Goal: Task Accomplishment & Management: Complete application form

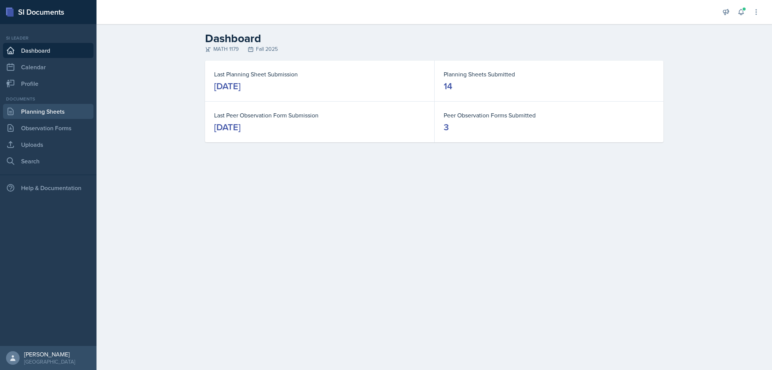
click at [38, 114] on link "Planning Sheets" at bounding box center [48, 111] width 90 height 15
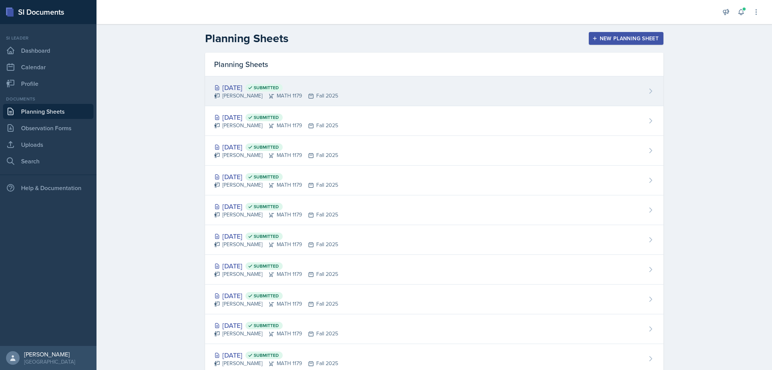
click at [454, 87] on div "Oct 10th, 2025 Submitted Madelyn Hagan MATH 1179 Fall 2025" at bounding box center [434, 91] width 458 height 30
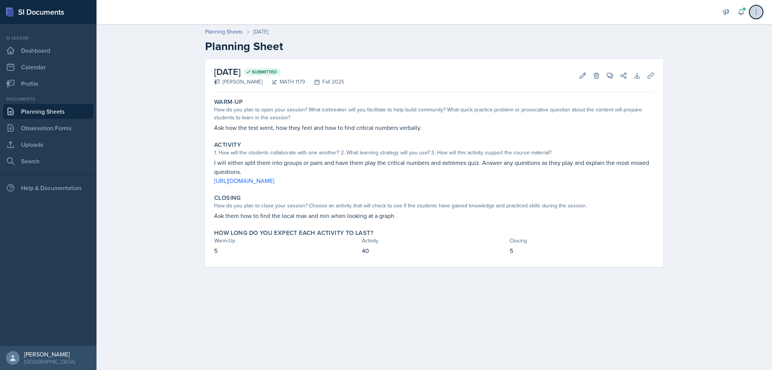
click at [759, 13] on icon at bounding box center [756, 12] width 8 height 8
click at [535, 124] on p "Ask how the test went, how they feel and how to find critical numbers verbally." at bounding box center [434, 127] width 440 height 9
click at [280, 128] on p "Ask how the test went, how they feel and how to find critical numbers verbally." at bounding box center [434, 127] width 440 height 9
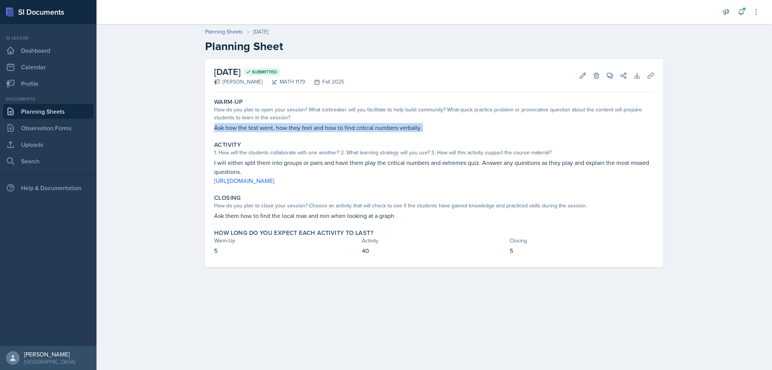
click at [280, 128] on p "Ask how the test went, how they feel and how to find critical numbers verbally." at bounding box center [434, 127] width 440 height 9
copy div "Ask how the test went, how they feel and how to find critical numbers verbally."
click at [225, 168] on p "I will either split them into groups or pairs and have them play the critical n…" at bounding box center [434, 167] width 440 height 18
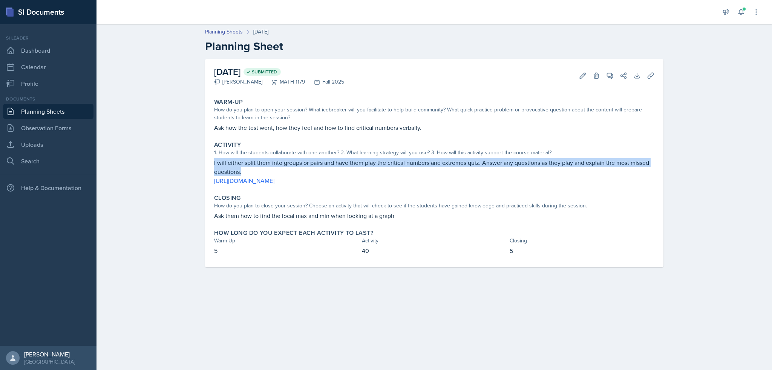
click at [225, 168] on p "I will either split them into groups or pairs and have them play the critical n…" at bounding box center [434, 167] width 440 height 18
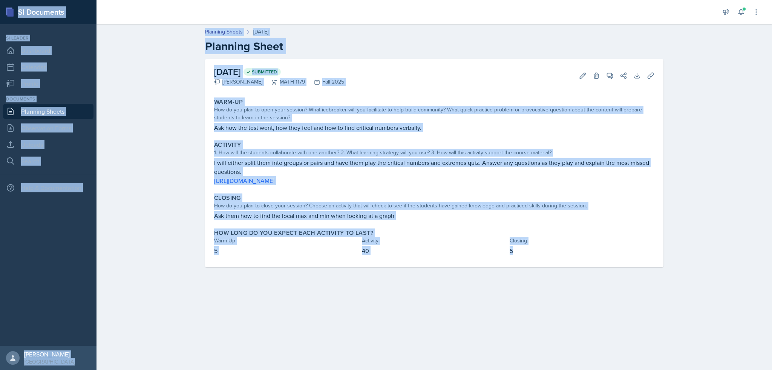
click at [282, 161] on p "I will either split them into groups or pairs and have them play the critical n…" at bounding box center [434, 167] width 440 height 18
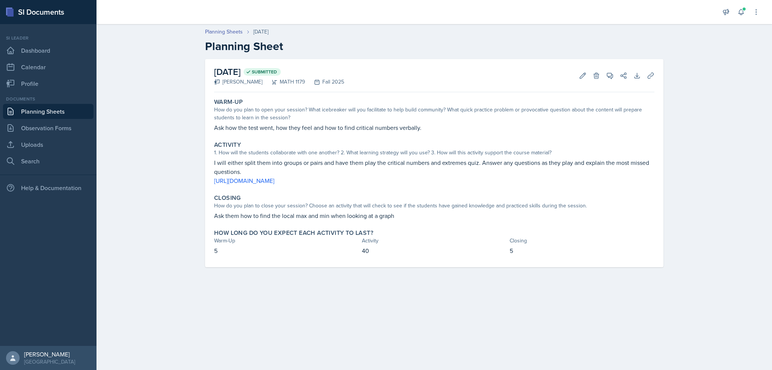
drag, startPoint x: 214, startPoint y: 161, endPoint x: 396, endPoint y: 187, distance: 184.5
click at [396, 187] on div "Activity 1. How will the students collaborate with one another? 2. What learnin…" at bounding box center [434, 163] width 446 height 50
copy div "I will either split them into groups or pairs and have them play the critical n…"
click at [231, 218] on p "Ask them how to find the local max and min when looking at a graph" at bounding box center [434, 215] width 440 height 9
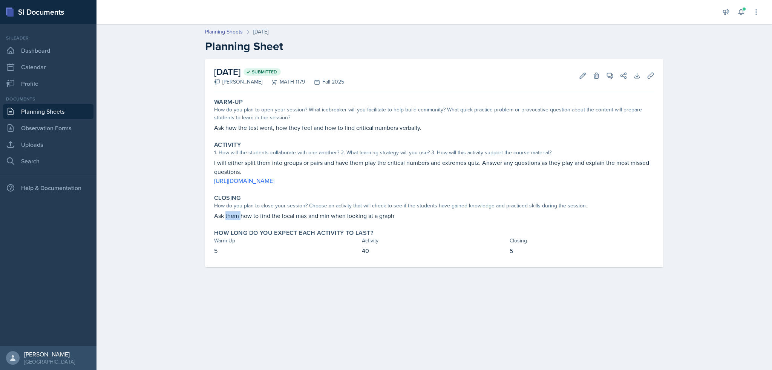
click at [231, 218] on p "Ask them how to find the local max and min when looking at a graph" at bounding box center [434, 215] width 440 height 9
click at [232, 215] on p "Ask them how to find the local max and min when looking at a graph" at bounding box center [434, 215] width 440 height 9
click at [274, 182] on link "[URL][DOMAIN_NAME]" at bounding box center [244, 181] width 60 height 8
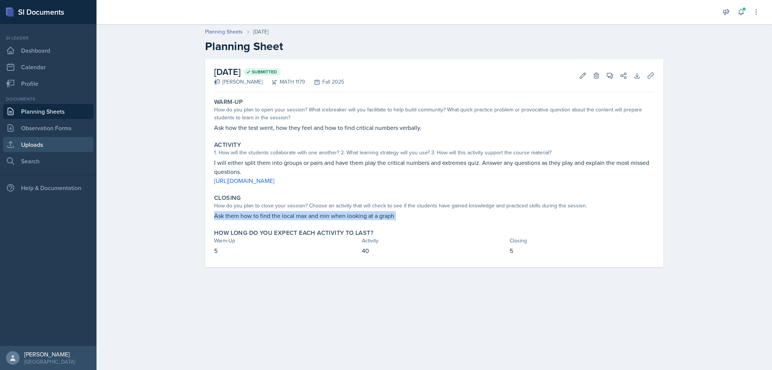
click at [50, 147] on link "Uploads" at bounding box center [48, 144] width 90 height 15
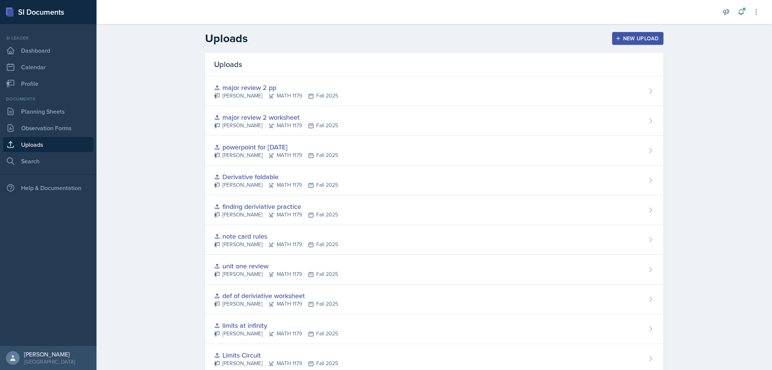
click at [654, 36] on div "New Upload" at bounding box center [638, 38] width 42 height 6
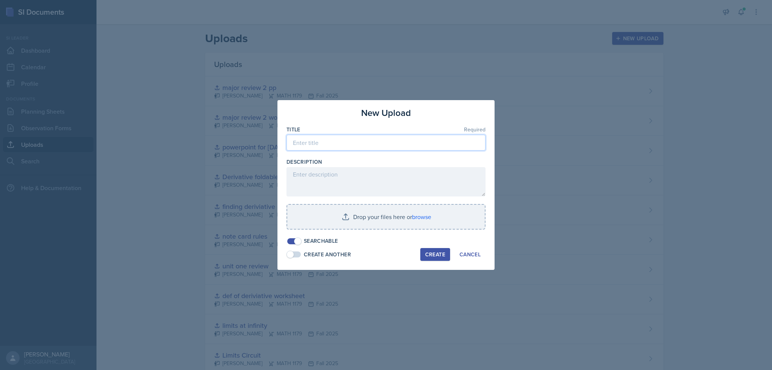
click at [342, 142] on input at bounding box center [385, 143] width 199 height 16
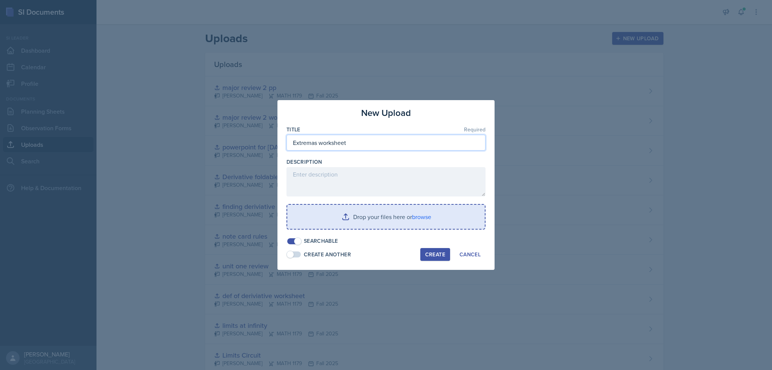
type input "Extremas worksheet"
click at [353, 214] on input "file" at bounding box center [385, 217] width 197 height 24
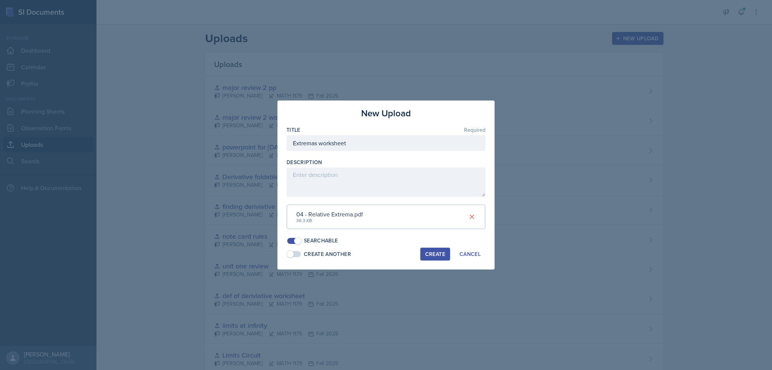
click at [437, 253] on div "Create" at bounding box center [435, 254] width 20 height 6
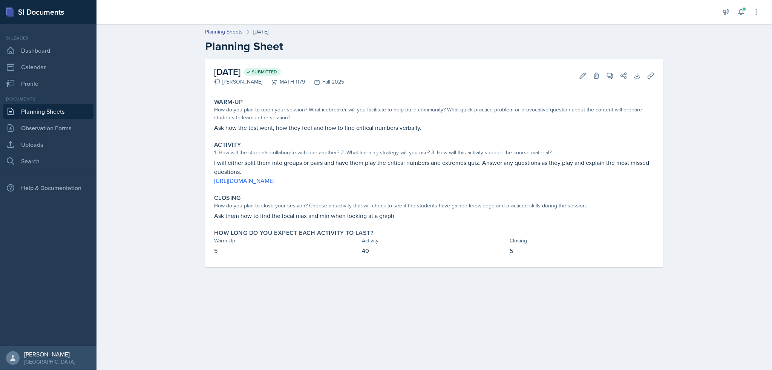
click at [43, 112] on link "Planning Sheets" at bounding box center [48, 111] width 90 height 15
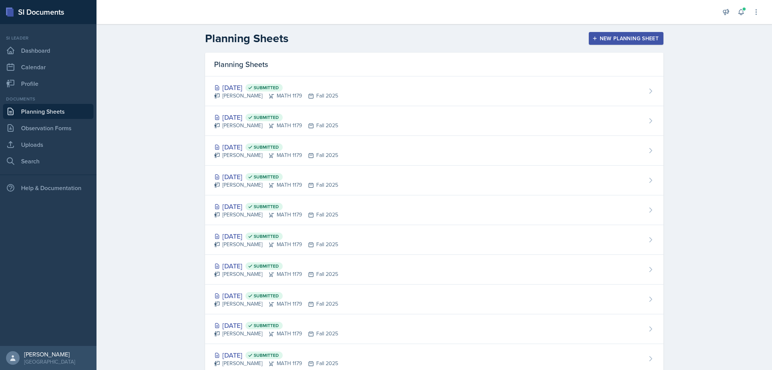
click at [619, 38] on div "New Planning Sheet" at bounding box center [625, 38] width 65 height 6
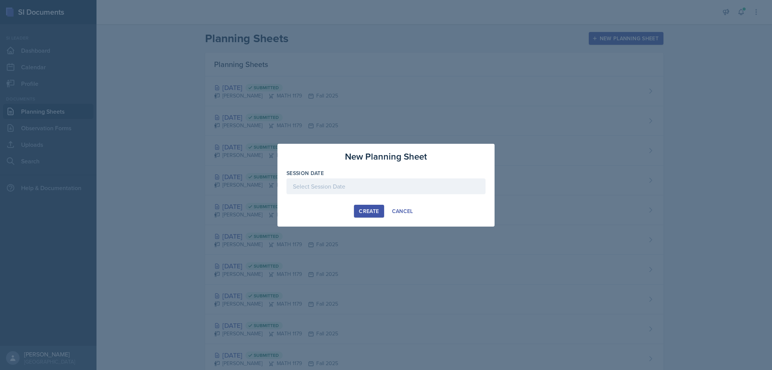
click at [330, 191] on div at bounding box center [385, 187] width 199 height 16
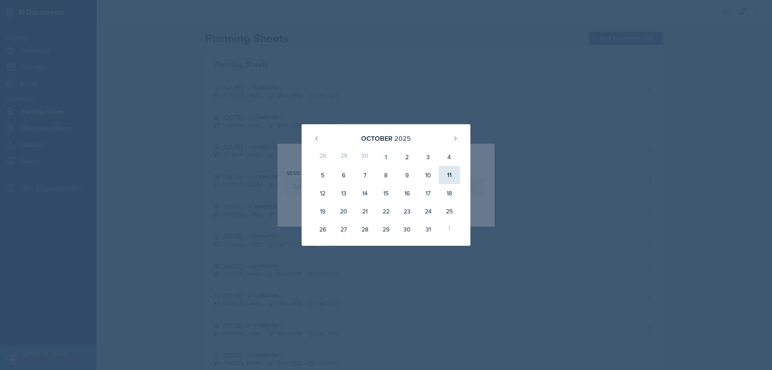
click at [452, 174] on div "11" at bounding box center [449, 175] width 21 height 18
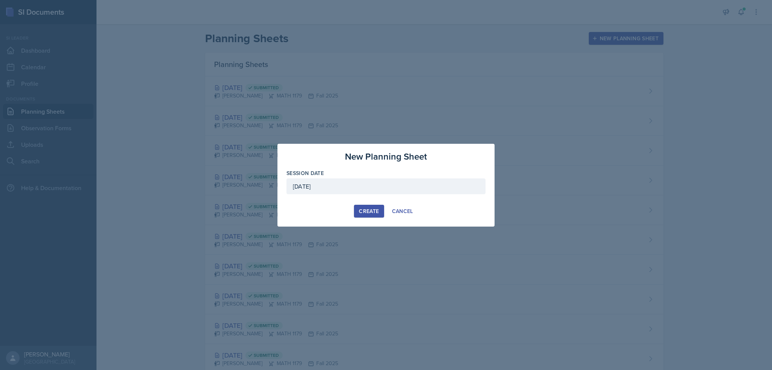
click at [399, 181] on div "[DATE]" at bounding box center [385, 187] width 199 height 16
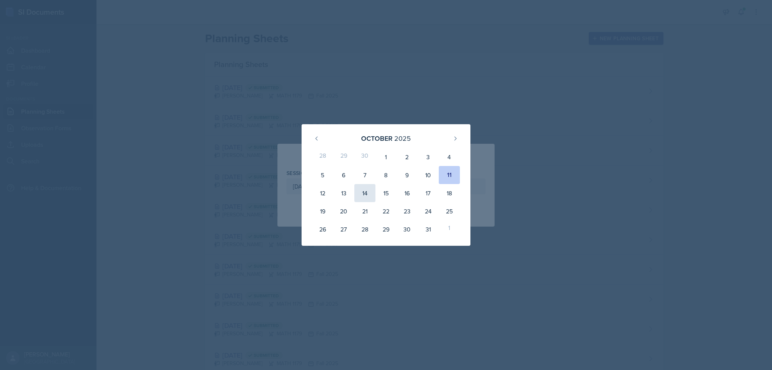
click at [362, 194] on div "14" at bounding box center [364, 193] width 21 height 18
type input "[DATE]"
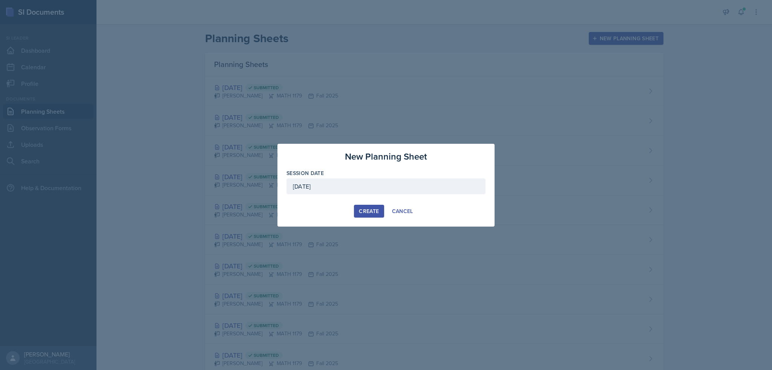
click at [365, 208] on div "Create" at bounding box center [369, 211] width 20 height 6
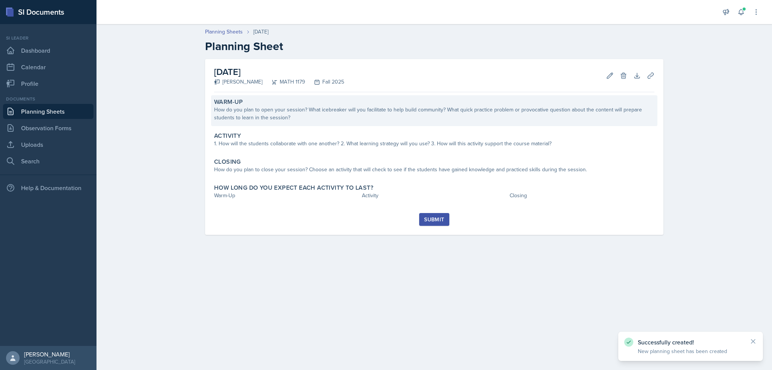
click at [328, 113] on div "How do you plan to open your session? What icebreaker will you facilitate to he…" at bounding box center [434, 114] width 440 height 16
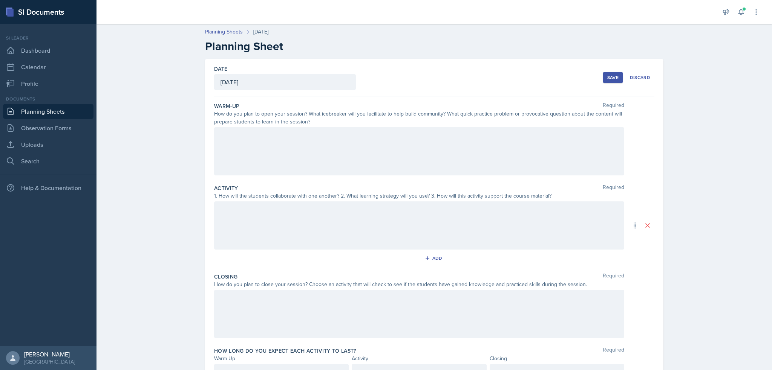
click at [261, 152] on div at bounding box center [419, 151] width 410 height 48
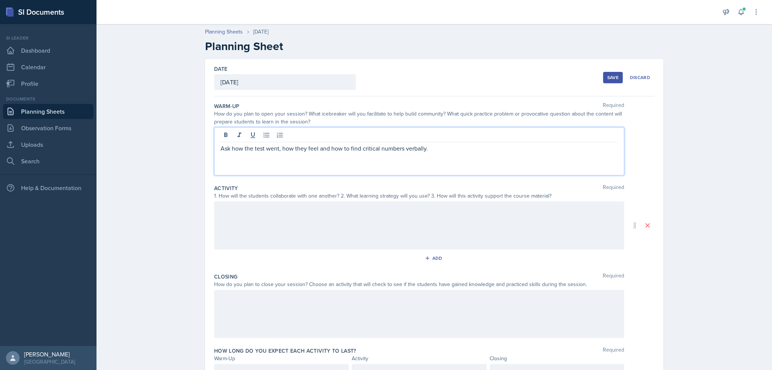
click at [281, 224] on div at bounding box center [419, 226] width 410 height 48
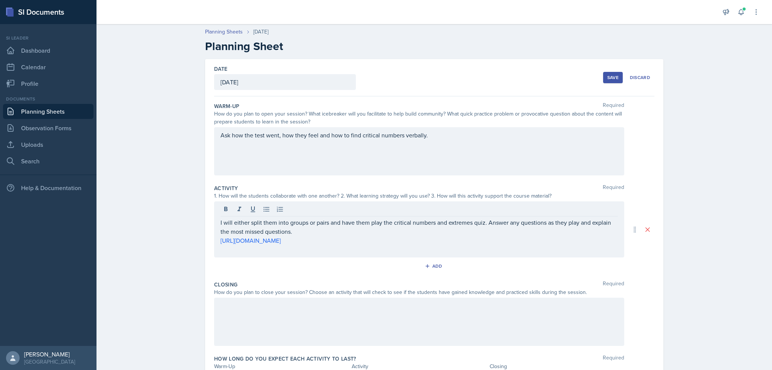
click at [258, 321] on div at bounding box center [419, 322] width 410 height 48
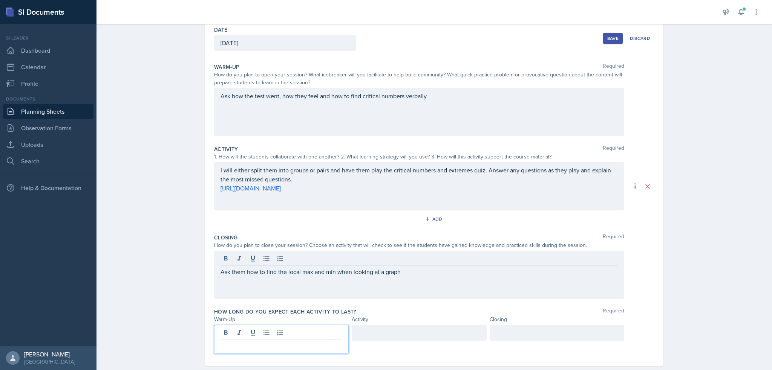
click at [258, 342] on p at bounding box center [281, 346] width 122 height 9
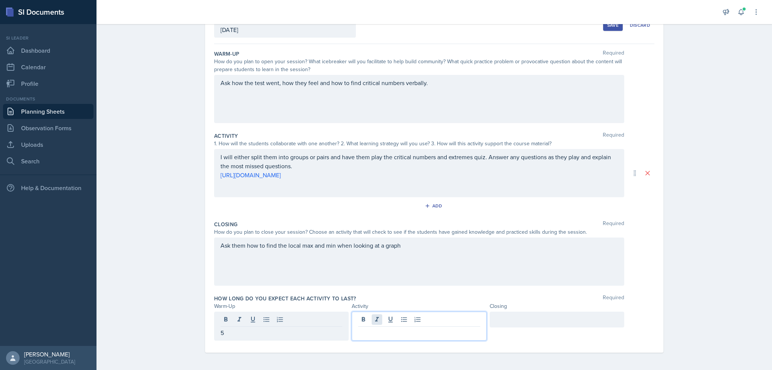
click at [374, 315] on div at bounding box center [418, 326] width 134 height 29
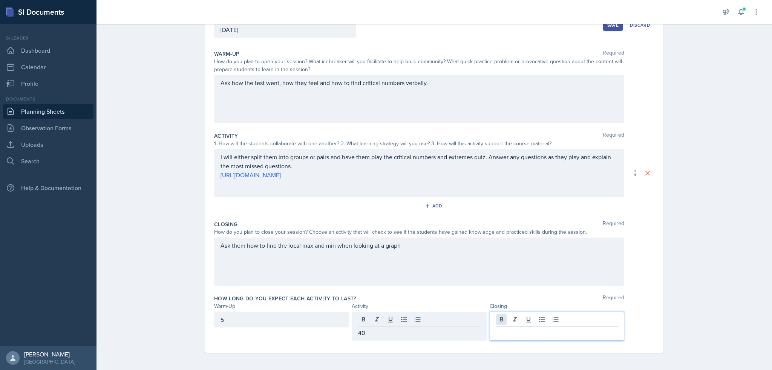
click at [499, 322] on div at bounding box center [556, 326] width 134 height 29
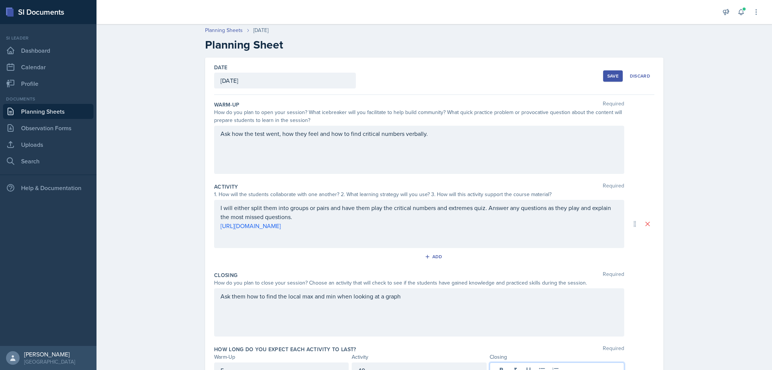
scroll to position [0, 0]
click at [443, 127] on div "Warm-Up Required How do you plan to open your session? What icebreaker will you…" at bounding box center [434, 140] width 440 height 82
click at [441, 139] on div "Ask how the test went, how they feel and how to find critical numbers verbally." at bounding box center [419, 151] width 410 height 48
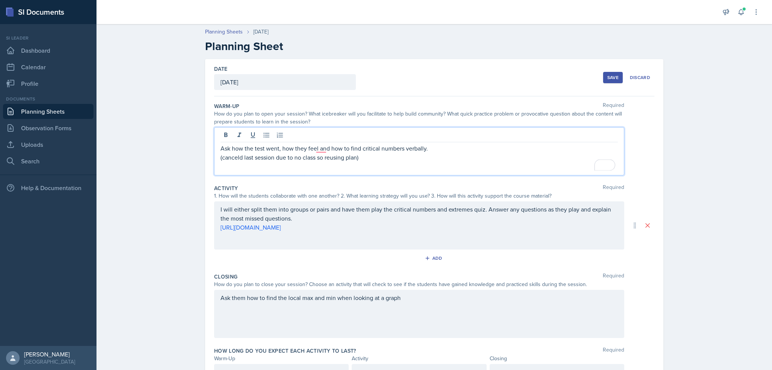
click at [242, 165] on p "To enrich screen reader interactions, please activate Accessibility in Grammarl…" at bounding box center [418, 166] width 397 height 9
click at [321, 148] on p "Ask how the test went, how they feel and how to find critical numbers verbally." at bounding box center [418, 148] width 397 height 9
click at [226, 161] on p "(canceld last session due to no class so reusing plan)" at bounding box center [418, 157] width 397 height 9
click at [232, 158] on p "(canceld last session due to no class so reusing plan)" at bounding box center [418, 157] width 397 height 9
click at [388, 152] on p "Ask how the test went, how they feel, and how to find critical numbers verbally." at bounding box center [418, 148] width 397 height 9
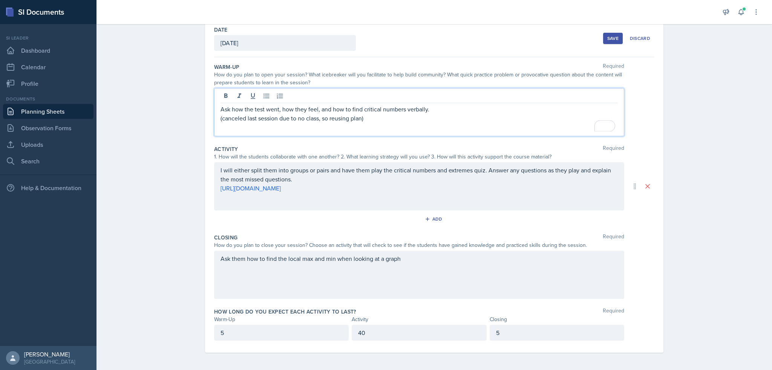
scroll to position [39, 0]
click at [617, 34] on button "Save" at bounding box center [613, 38] width 20 height 11
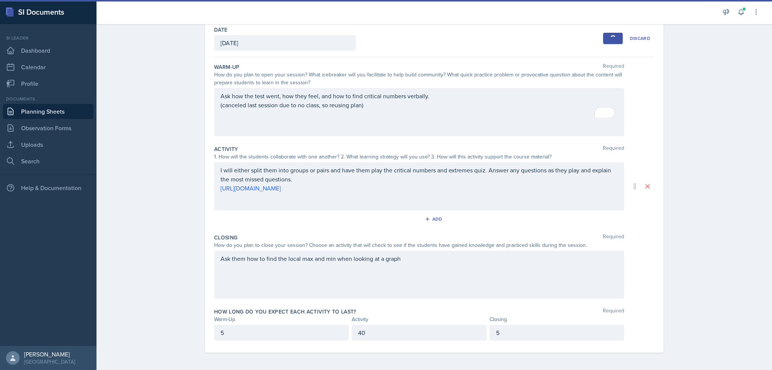
scroll to position [0, 0]
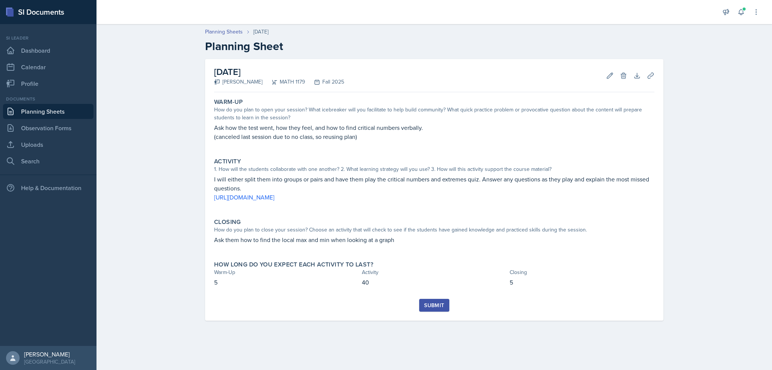
click at [249, 71] on h2 "[DATE]" at bounding box center [279, 72] width 130 height 14
click at [612, 78] on icon at bounding box center [610, 76] width 8 height 8
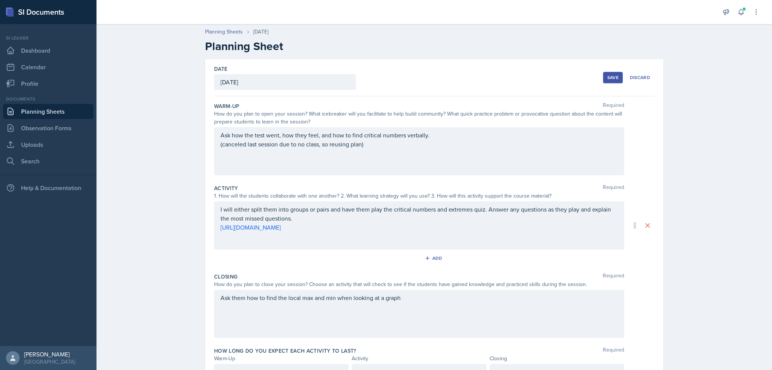
click at [249, 81] on div "[DATE]" at bounding box center [285, 82] width 142 height 16
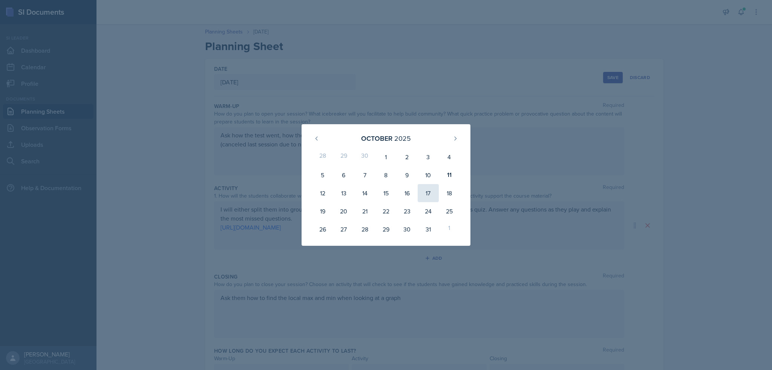
click at [431, 193] on div "17" at bounding box center [427, 193] width 21 height 18
type input "[DATE]"
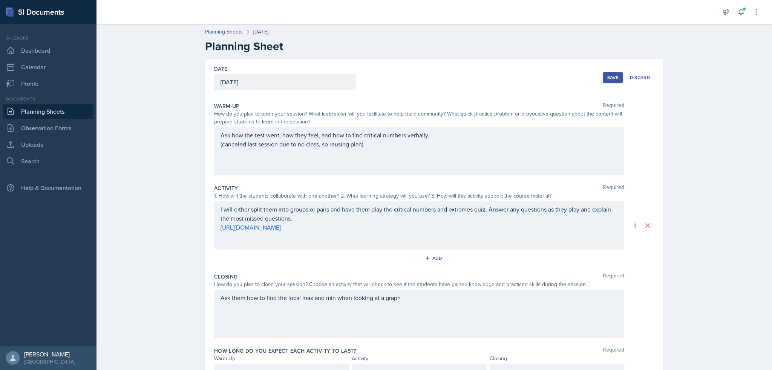
click at [252, 143] on div "Ask how the test went, how they feel, and how to find critical numbers verbally…" at bounding box center [419, 151] width 410 height 48
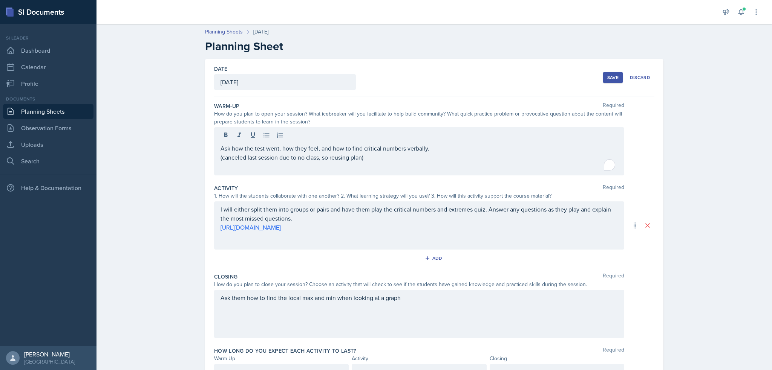
click at [252, 143] on div "Ask how the test went, how they feel, and how to find critical numbers verbally…" at bounding box center [419, 151] width 410 height 48
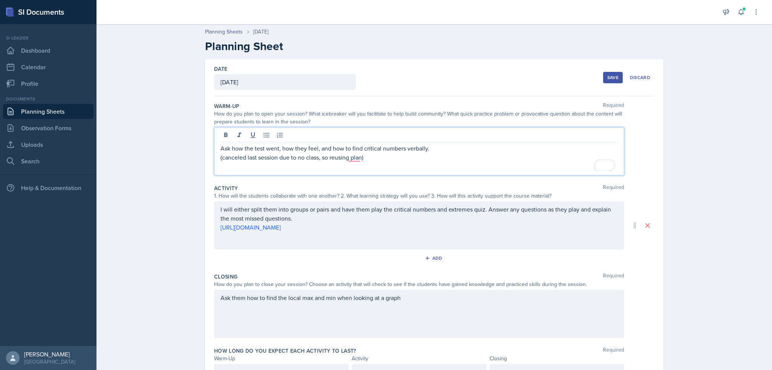
click at [247, 153] on p "(canceled last session due to no class, so reusing plan)" at bounding box center [418, 157] width 397 height 9
click at [266, 144] on p "Ask how the test went, how they feel, and how to find critical numbers verbally." at bounding box center [418, 148] width 397 height 9
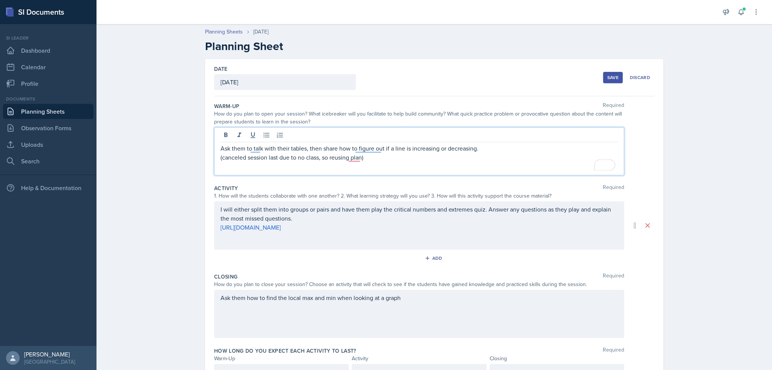
click at [607, 79] on div "Save" at bounding box center [612, 78] width 11 height 6
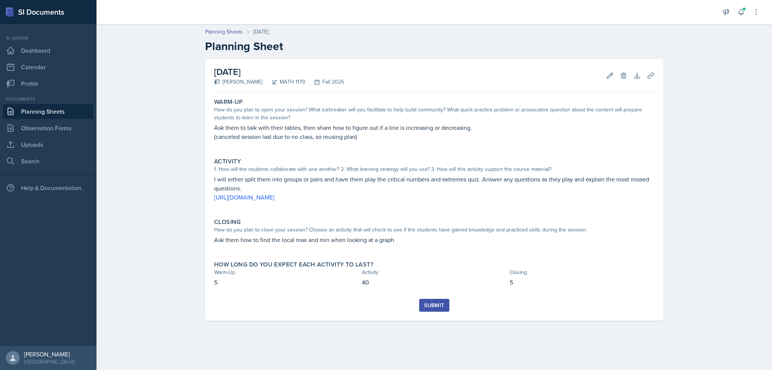
click at [433, 304] on div "Submit" at bounding box center [434, 306] width 20 height 6
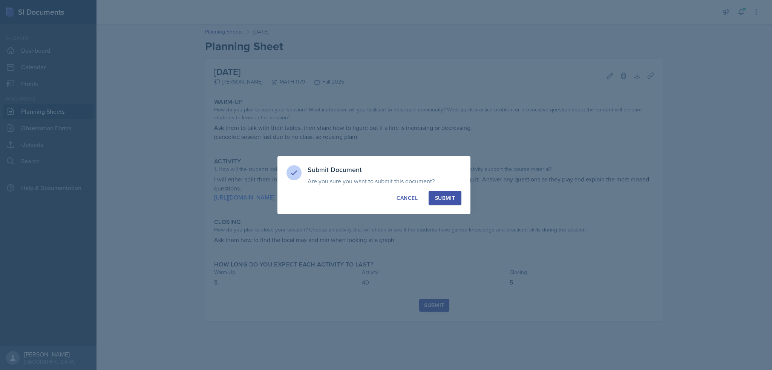
click at [454, 198] on div "Submit" at bounding box center [445, 198] width 20 height 8
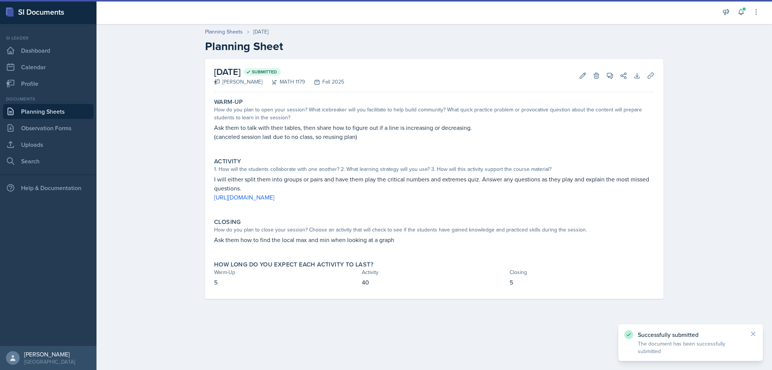
click at [26, 113] on link "Planning Sheets" at bounding box center [48, 111] width 90 height 15
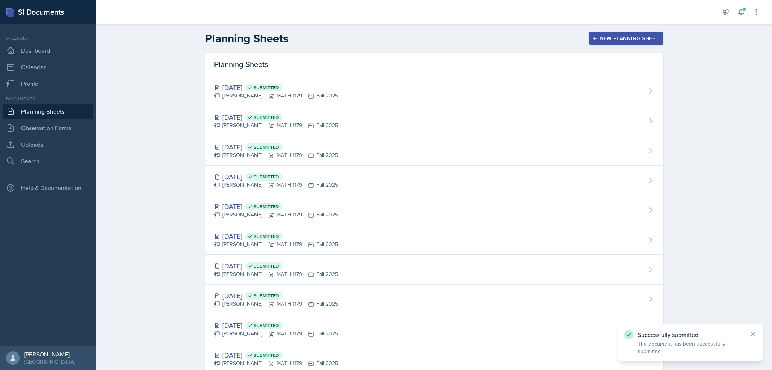
click at [637, 32] on div "Planning Sheets New Planning Sheet" at bounding box center [434, 39] width 482 height 14
click at [635, 35] on div "New Planning Sheet" at bounding box center [625, 38] width 65 height 6
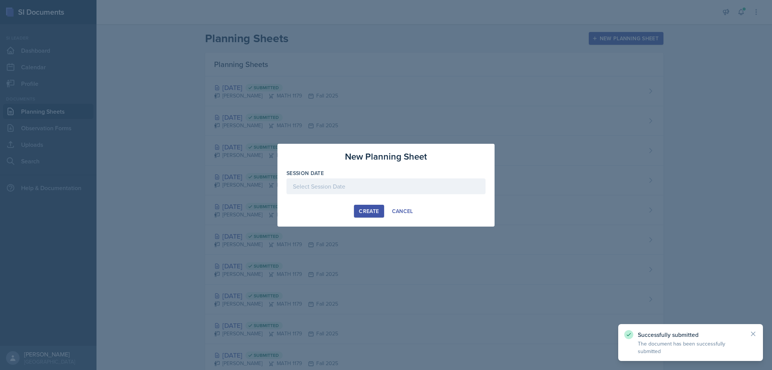
click at [330, 189] on div at bounding box center [385, 187] width 199 height 16
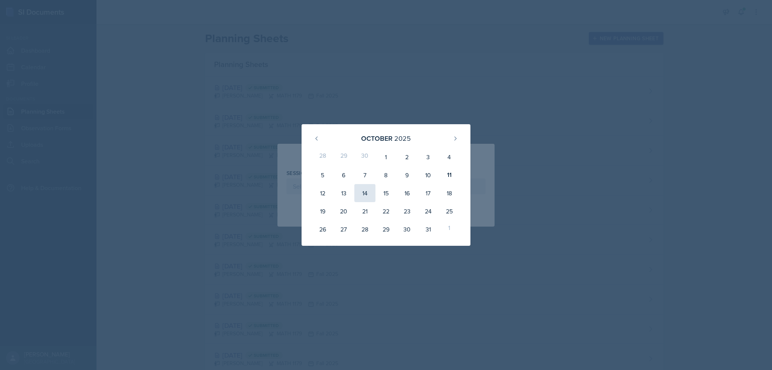
click at [363, 189] on div "14" at bounding box center [364, 193] width 21 height 18
type input "[DATE]"
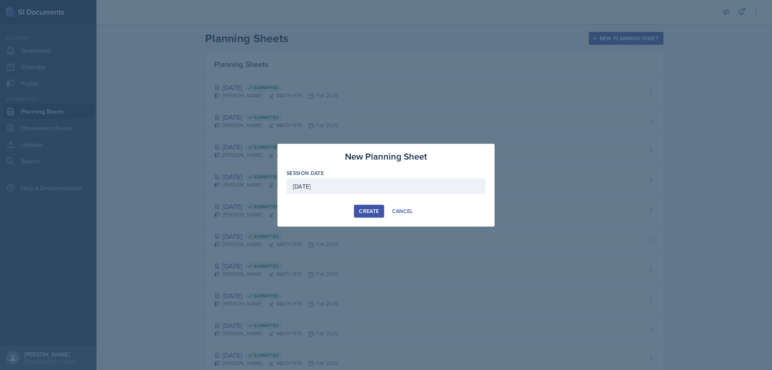
click at [373, 212] on div "Create" at bounding box center [369, 211] width 20 height 6
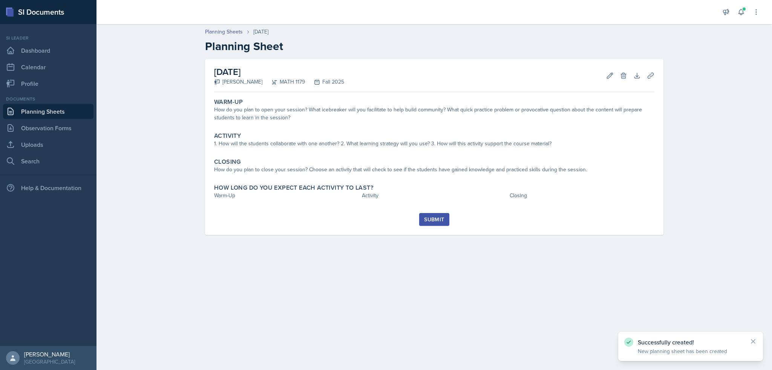
click at [321, 126] on div "Warm-Up How do you plan to open your session? What icebreaker will you facilita…" at bounding box center [434, 154] width 440 height 118
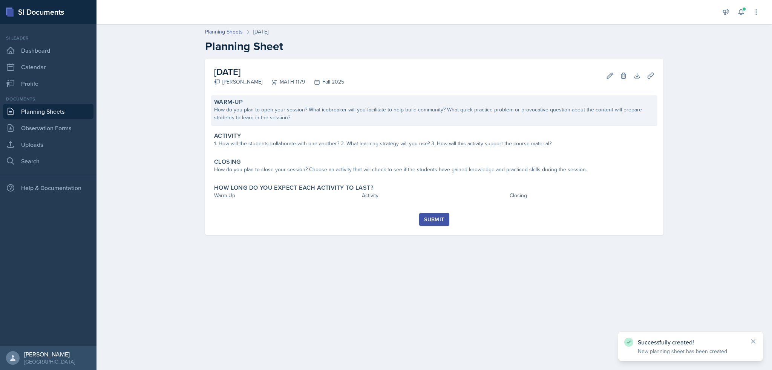
click at [319, 110] on div "How do you plan to open your session? What icebreaker will you facilitate to he…" at bounding box center [434, 114] width 440 height 16
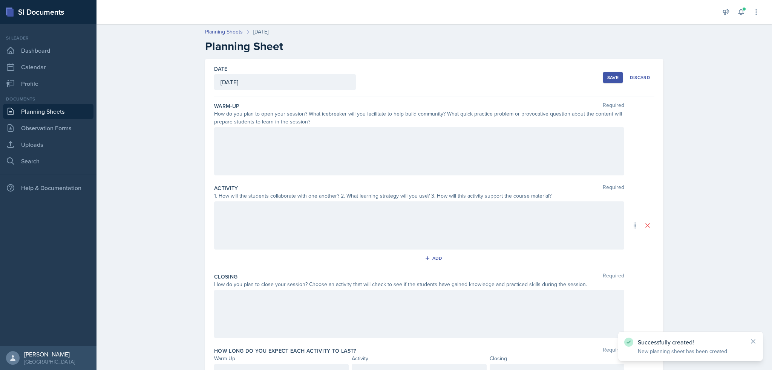
click at [315, 144] on div at bounding box center [419, 151] width 410 height 48
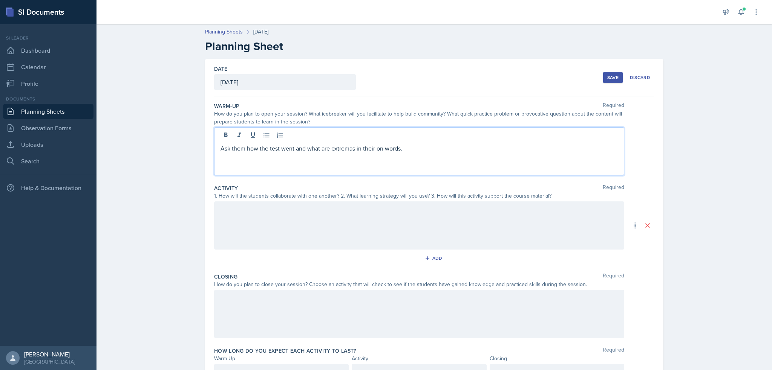
click at [292, 221] on div at bounding box center [419, 226] width 410 height 48
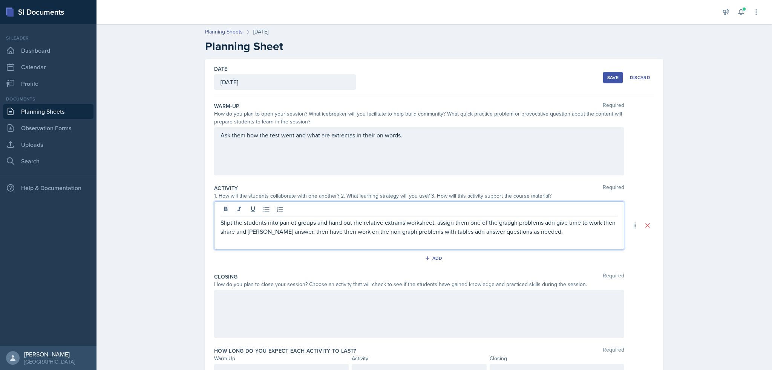
click at [351, 232] on p "Slipt the students into pair ot groups and hand out rhe relative extrams worksh…" at bounding box center [418, 227] width 397 height 18
click at [375, 231] on p "Slipt the students into pair ot groups and hand out rhe relative extrams worksh…" at bounding box center [418, 227] width 397 height 18
click at [371, 232] on p "Slipt the students into pair ot groups and hand out rhe relative extrams worksh…" at bounding box center [418, 227] width 397 height 18
click at [452, 234] on p "Slipt the students into pair ot groups and hand out rhe relative extrams worksh…" at bounding box center [418, 227] width 397 height 18
click at [451, 234] on p "Slipt the students into pair ot groups and hand out rhe relative extrams worksh…" at bounding box center [418, 227] width 397 height 18
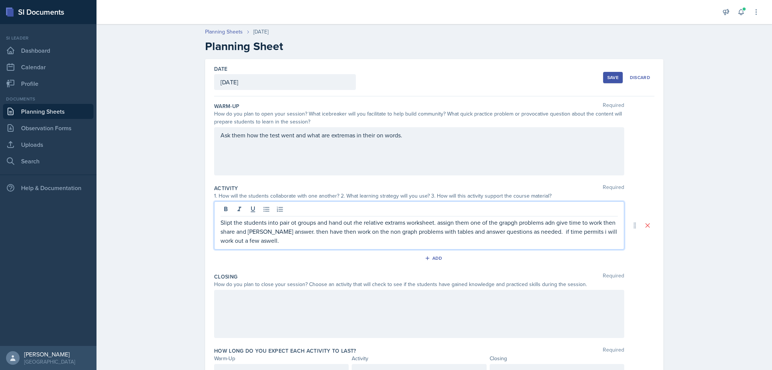
click at [240, 231] on p "Slipt the students into pair ot groups and hand out rhe relative extrams worksh…" at bounding box center [418, 231] width 397 height 27
click at [220, 223] on p "Slipt the students into pair ot groups and hand out rhe relative extrams worksh…" at bounding box center [418, 231] width 397 height 27
click at [288, 222] on p "split the students into pair ot groups and hand out rhe relative extrams worksh…" at bounding box center [418, 231] width 397 height 27
click at [354, 220] on p "split the students into pair or groups and hand out rhe relative extrams worksh…" at bounding box center [418, 231] width 397 height 27
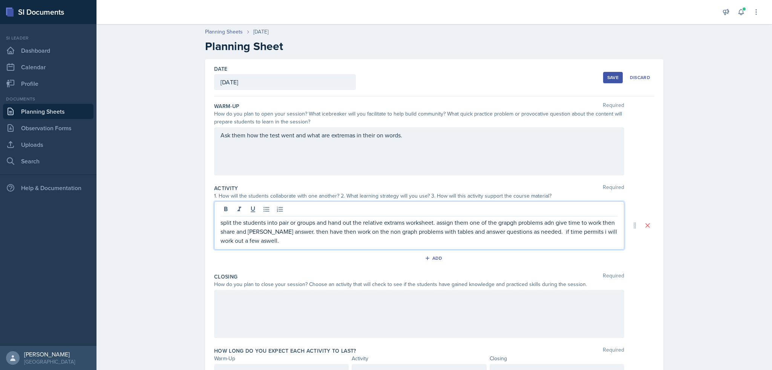
click at [398, 223] on p "split the students into pair or groups and hand out the relative extrams worksh…" at bounding box center [418, 231] width 397 height 27
click at [514, 223] on p "split the students into pair or groups and hand out the relative extramas works…" at bounding box center [418, 231] width 397 height 27
click at [549, 222] on p "split the students into pair or groups and hand out the relative extramas works…" at bounding box center [418, 231] width 397 height 27
click at [601, 223] on p "split the students into pair or groups and hand out the relative extramas works…" at bounding box center [418, 231] width 397 height 27
click at [260, 234] on p "split the students into pair or groups and hand out the relative extramas works…" at bounding box center [418, 231] width 397 height 27
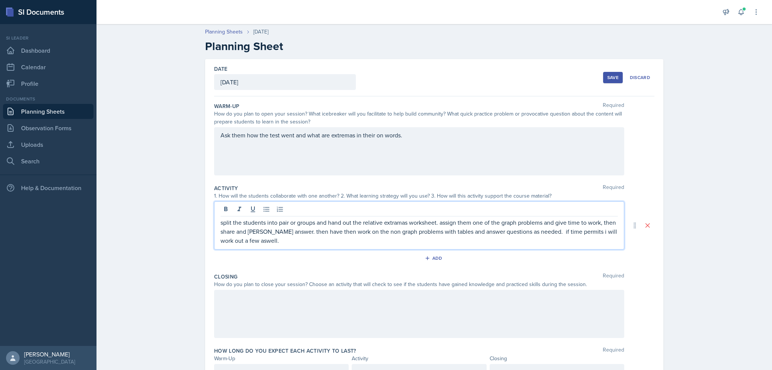
click at [261, 231] on p "split the students into pair or groups and hand out the relative extramas works…" at bounding box center [418, 231] width 397 height 27
click at [256, 232] on p "split the students into pair or groups and hand out the relative extramas works…" at bounding box center [418, 231] width 397 height 27
click at [290, 231] on p "split the students into pair or groups and hand out the relative extramas works…" at bounding box center [418, 231] width 397 height 27
click at [291, 231] on p "split the students into pair or groups and hand out the relative extramas works…" at bounding box center [418, 231] width 397 height 27
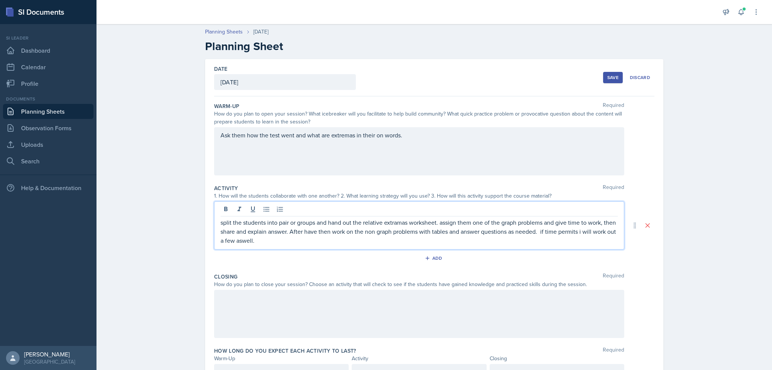
click at [320, 232] on p "split the students into pair or groups and hand out the relative extramas works…" at bounding box center [418, 231] width 397 height 27
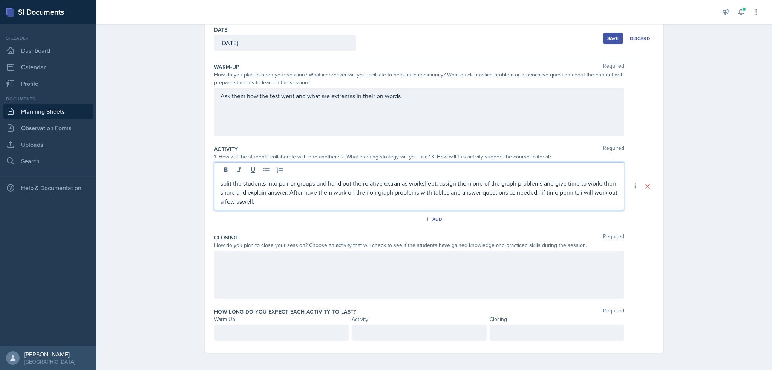
scroll to position [39, 0]
click at [338, 270] on div at bounding box center [419, 275] width 410 height 48
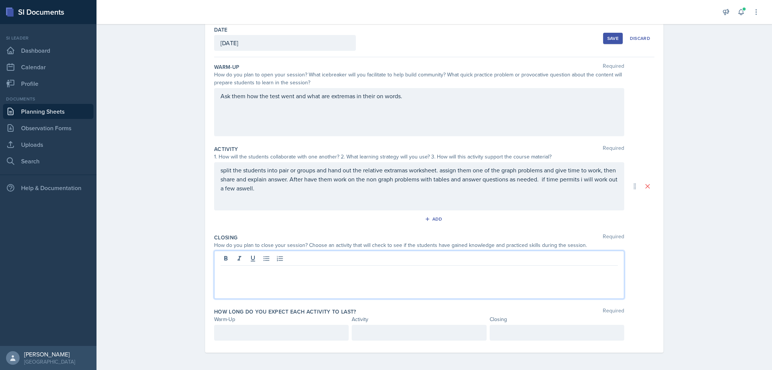
click at [330, 275] on p at bounding box center [418, 271] width 397 height 9
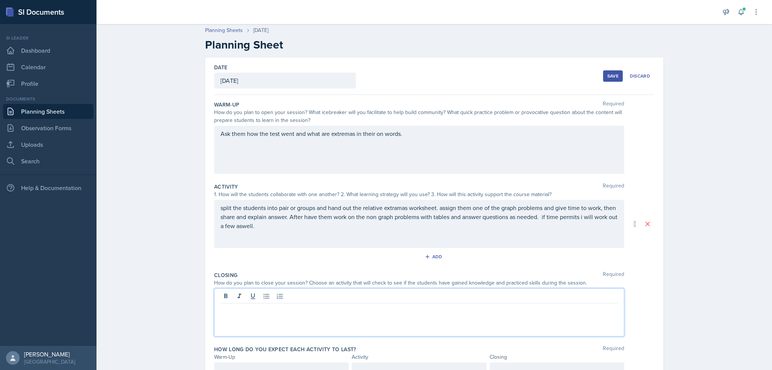
scroll to position [0, 0]
drag, startPoint x: 285, startPoint y: 317, endPoint x: 291, endPoint y: 306, distance: 12.1
click at [290, 309] on div at bounding box center [419, 314] width 410 height 48
click at [335, 312] on p "I will put up a graph adn ask them to call out the relative adn absolute extram…" at bounding box center [418, 311] width 397 height 9
click at [395, 312] on p "I will put up a graph adn ask them to call out verbably the relative adn absolu…" at bounding box center [418, 311] width 397 height 9
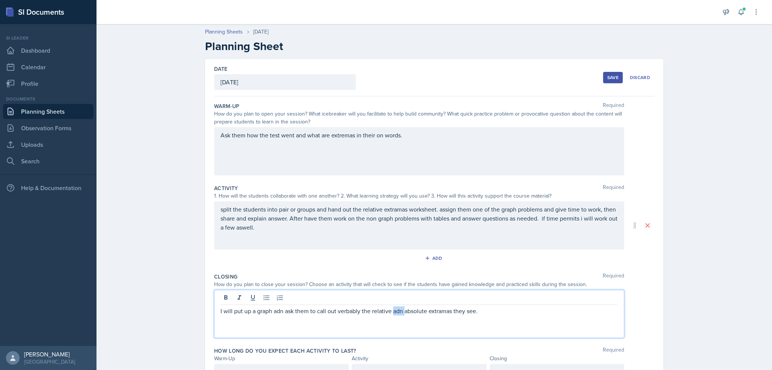
click at [395, 312] on p "I will put up a graph adn ask them to call out verbably the relative adn absolu…" at bounding box center [418, 311] width 397 height 9
click at [445, 311] on p "I will put up a graph adn ask them to call out verbably the relative and absolu…" at bounding box center [418, 311] width 397 height 9
click at [437, 314] on p "I will put up a graph adn ask them to call out verbably the relative and absolu…" at bounding box center [418, 311] width 397 height 9
click at [401, 210] on div "split the students into pair or groups and hand out the relative extramas works…" at bounding box center [419, 226] width 410 height 48
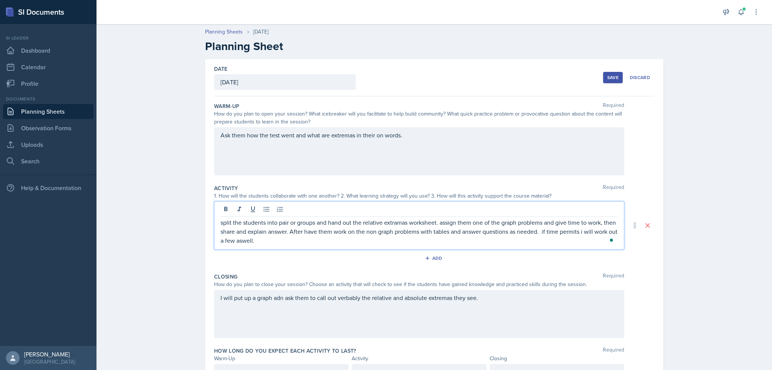
click at [395, 226] on p "split the students into pair or groups and hand out the relative extramas works…" at bounding box center [418, 231] width 397 height 27
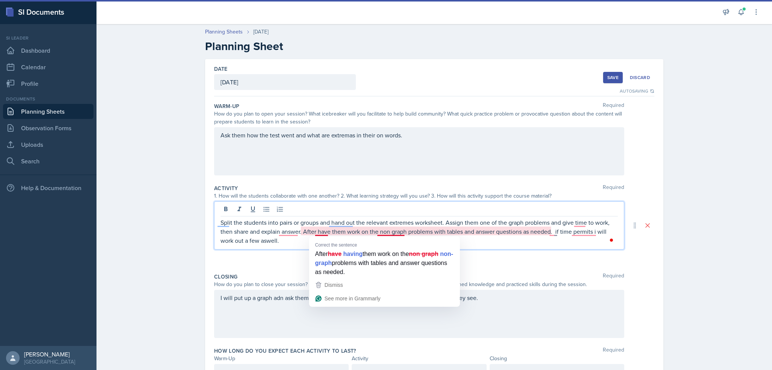
click at [313, 231] on p "Split the students into pairs or groups and hand out the relevant extremes work…" at bounding box center [418, 231] width 397 height 27
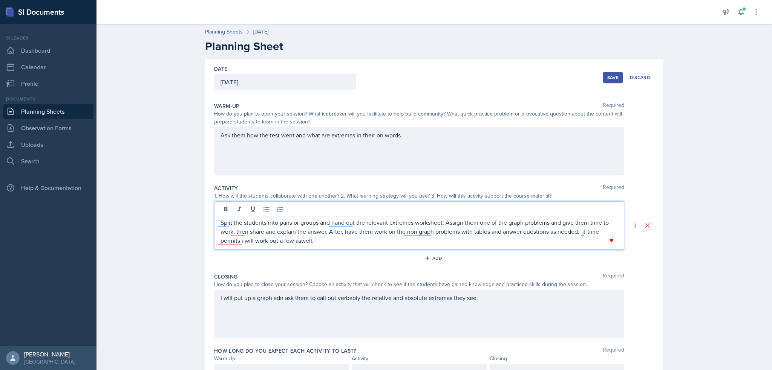
click at [479, 223] on p "Split the students into pairs or groups and hand out the relevant extremes work…" at bounding box center [418, 231] width 397 height 27
click at [283, 300] on div "I will put up a graph adn ask them to call out verbably the relative and absolu…" at bounding box center [419, 314] width 410 height 48
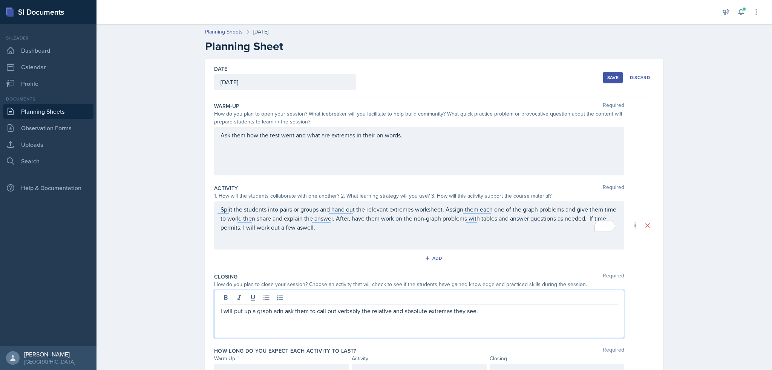
click at [276, 311] on p "I will put up a graph adn ask them to call out verbably the relative and absolu…" at bounding box center [418, 311] width 397 height 9
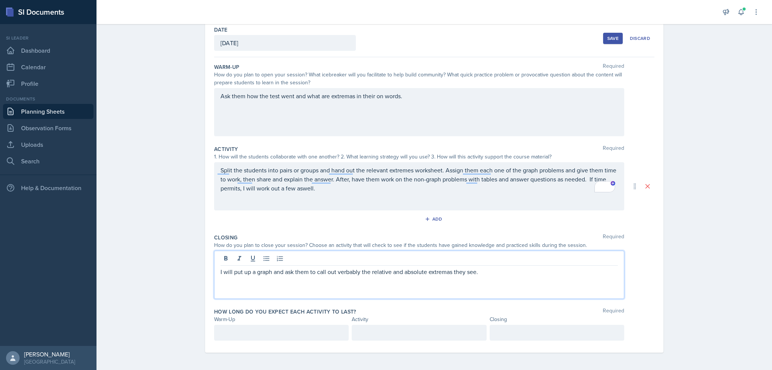
click at [262, 339] on div at bounding box center [281, 333] width 134 height 16
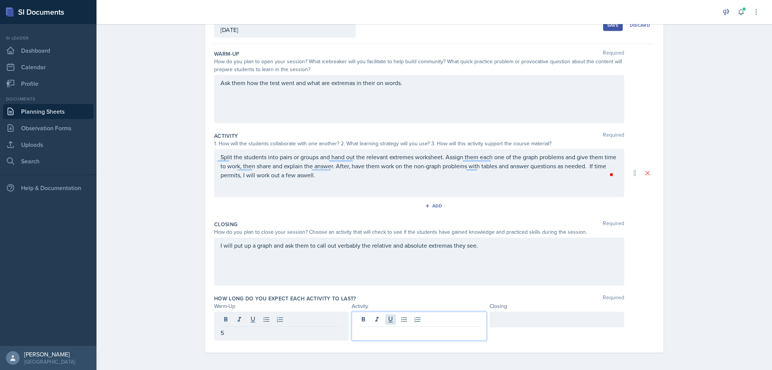
click at [386, 322] on div at bounding box center [418, 326] width 134 height 29
click at [511, 320] on div at bounding box center [556, 320] width 134 height 16
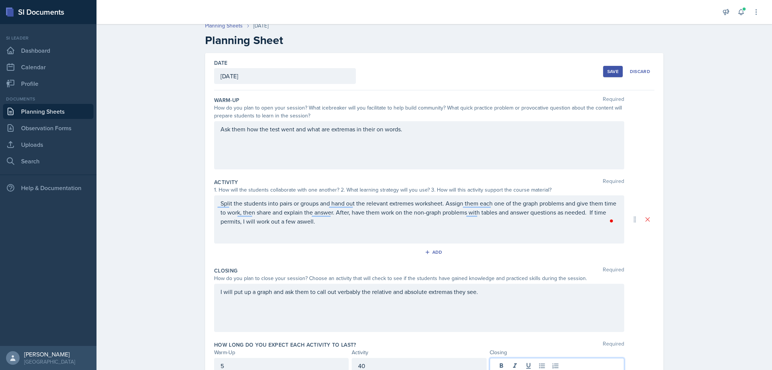
scroll to position [0, 0]
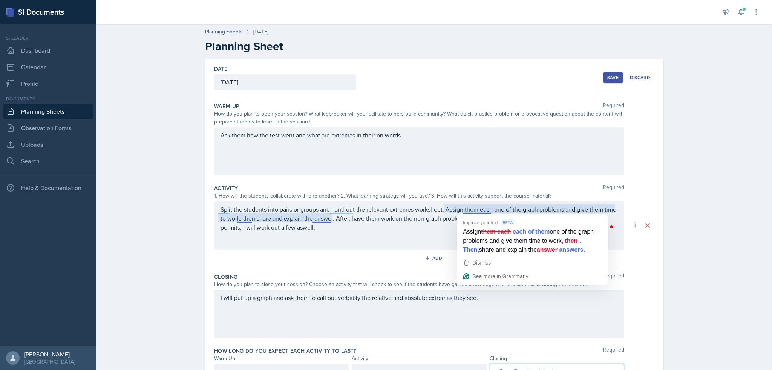
click at [395, 233] on div "Split the students into pairs or groups and hand out the relevant extremes work…" at bounding box center [419, 226] width 410 height 48
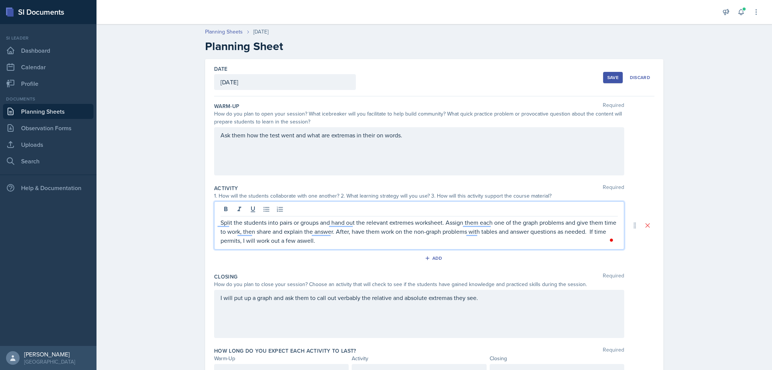
click at [611, 79] on div "Save" at bounding box center [612, 78] width 11 height 6
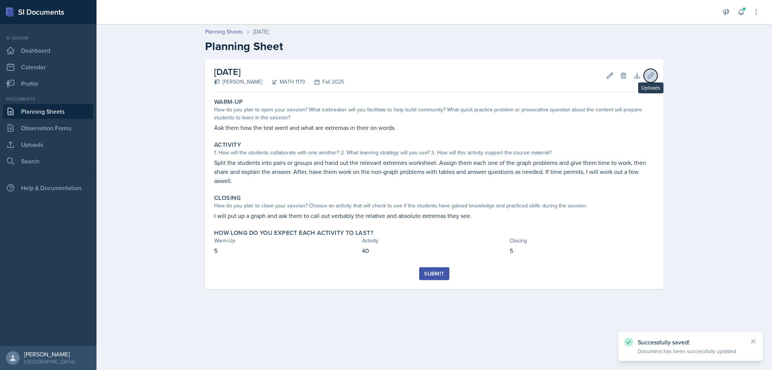
click at [647, 74] on icon at bounding box center [650, 76] width 8 height 8
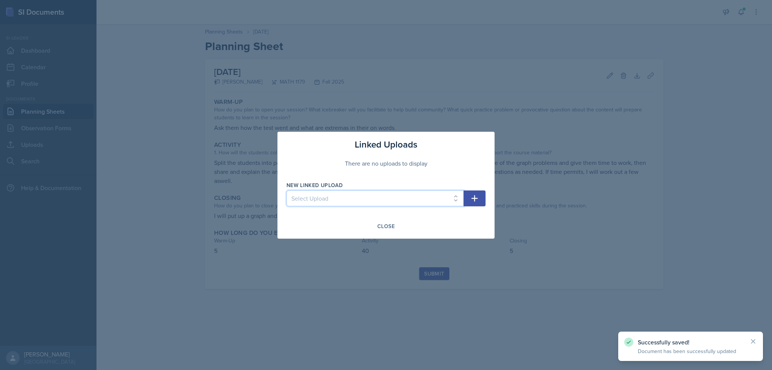
click at [435, 196] on select "Select Upload law of Exponents worksheet Algebra Errors worksheet Limit Partner…" at bounding box center [374, 199] width 177 height 16
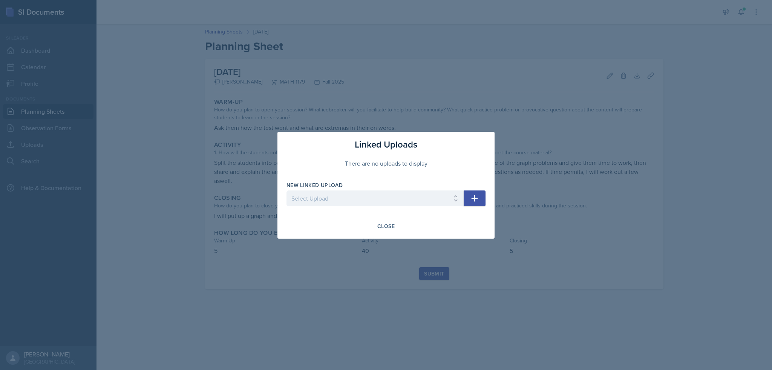
click at [264, 90] on div at bounding box center [386, 185] width 772 height 370
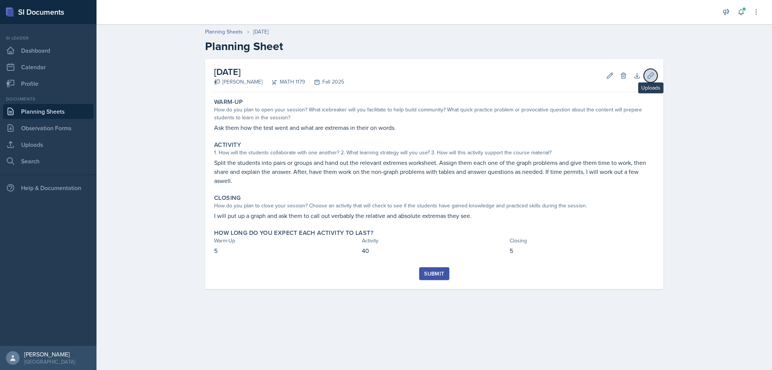
click at [651, 76] on icon at bounding box center [650, 76] width 6 height 6
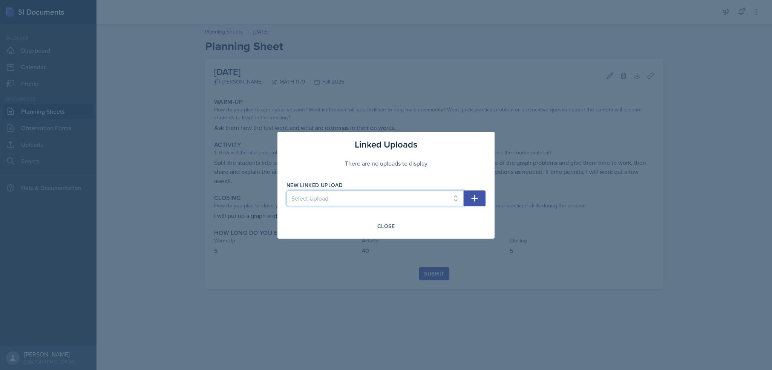
click at [456, 200] on select "Select Upload law of Exponents worksheet Algebra Errors worksheet Limit Partner…" at bounding box center [374, 199] width 177 height 16
select select "c5167ee5-e974-4462-9444-0fe4c0988740"
click at [286, 191] on select "Select Upload law of Exponents worksheet Algebra Errors worksheet Limit Partner…" at bounding box center [374, 199] width 177 height 16
click at [477, 195] on icon "button" at bounding box center [474, 198] width 9 height 9
select select
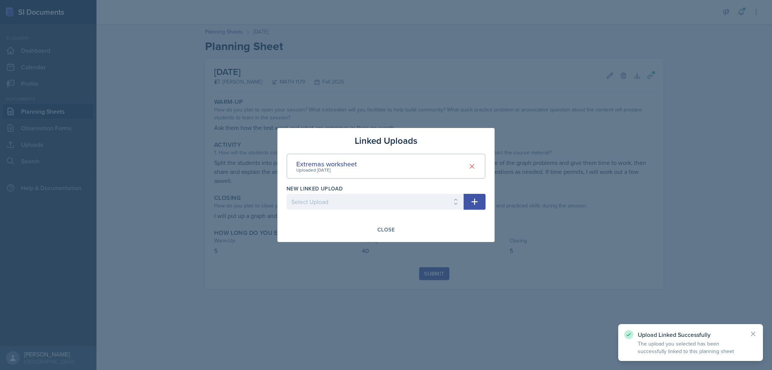
click at [438, 277] on div at bounding box center [386, 185] width 772 height 370
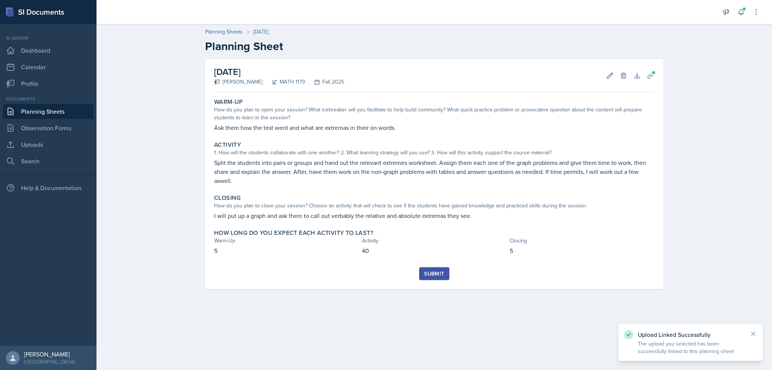
click at [438, 274] on div "Submit" at bounding box center [434, 274] width 20 height 6
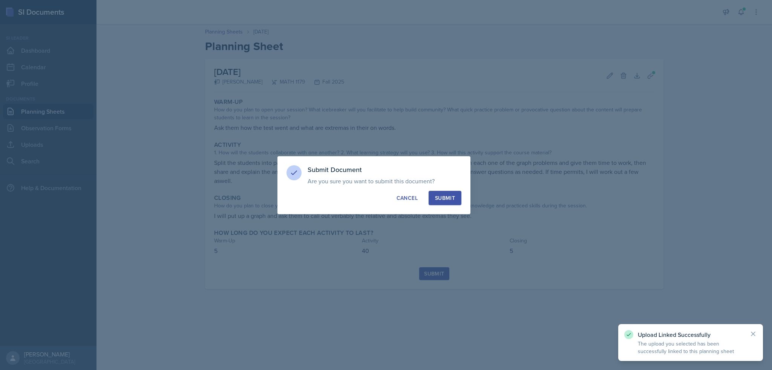
click at [454, 200] on div "Submit" at bounding box center [445, 198] width 20 height 8
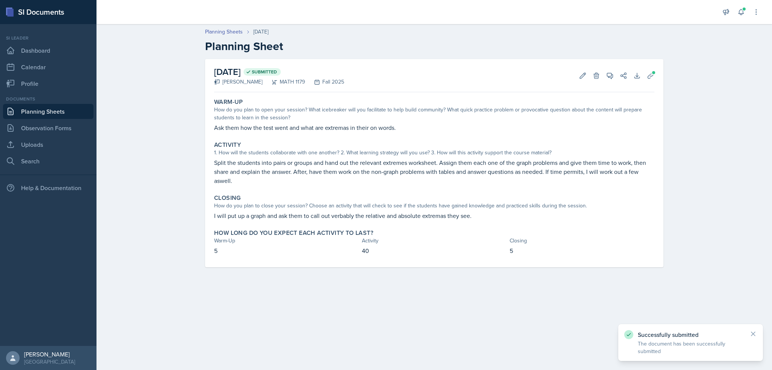
click at [34, 113] on link "Planning Sheets" at bounding box center [48, 111] width 90 height 15
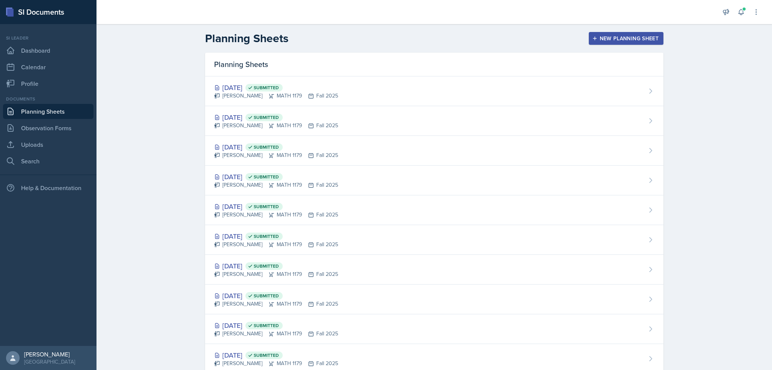
click at [2, 51] on nav "Si leader Dashboard Calendar Profile Documents Planning Sheets Observation Form…" at bounding box center [48, 185] width 96 height 322
click at [37, 48] on link "Dashboard" at bounding box center [48, 50] width 90 height 15
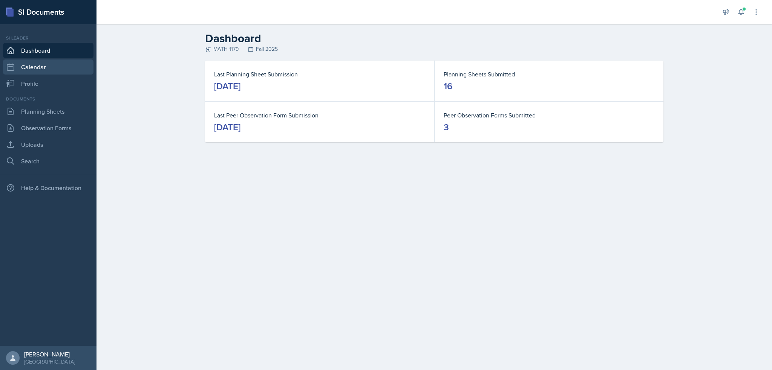
click at [40, 66] on link "Calendar" at bounding box center [48, 67] width 90 height 15
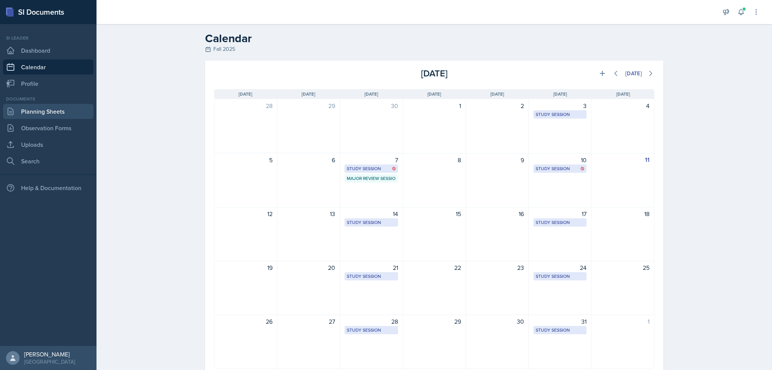
click at [53, 117] on link "Planning Sheets" at bounding box center [48, 111] width 90 height 15
